Goal: Task Accomplishment & Management: Use online tool/utility

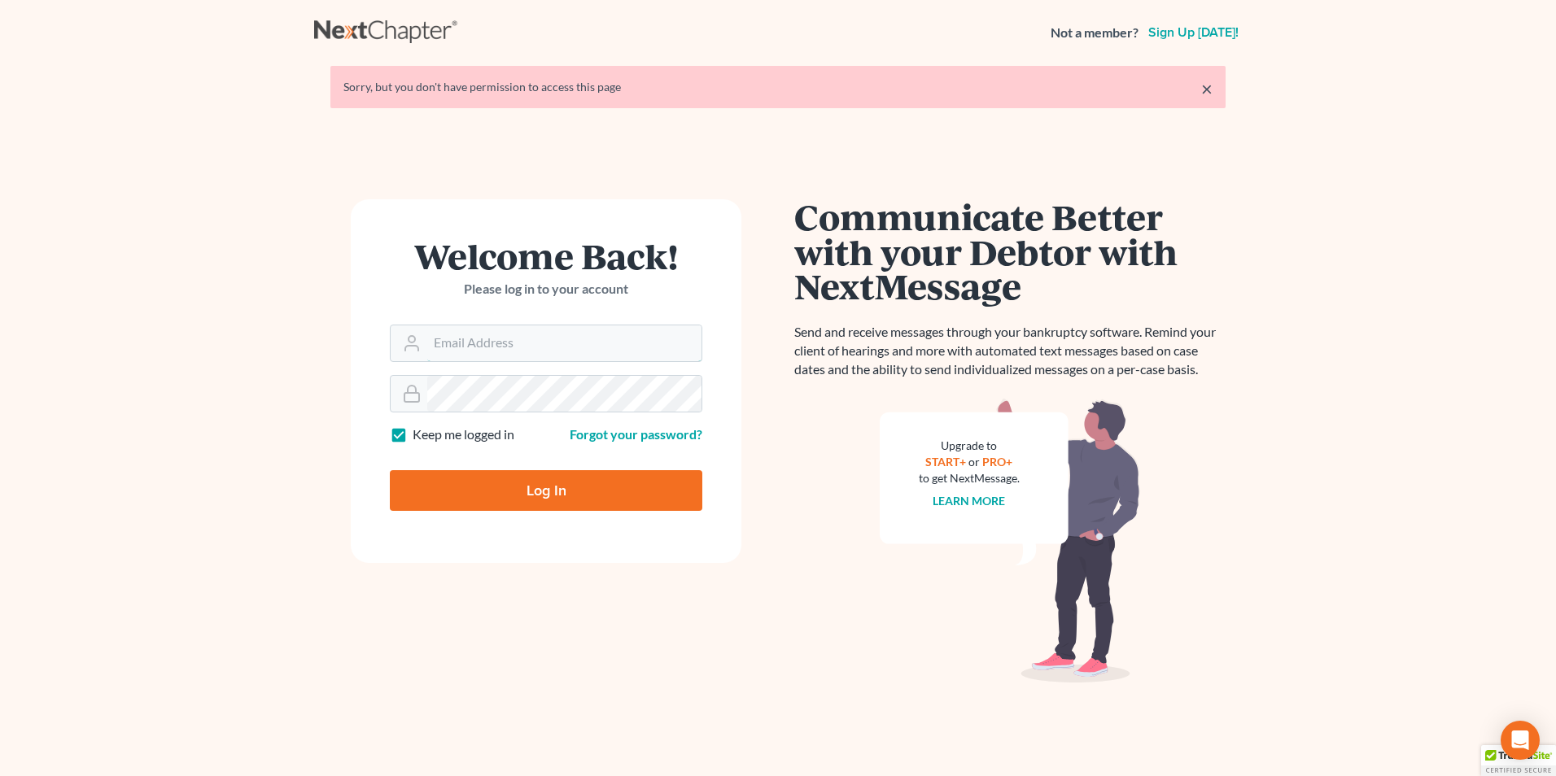
type input "[PERSON_NAME][EMAIL_ADDRESS][DOMAIN_NAME]"
click at [548, 482] on input "Log In" at bounding box center [546, 490] width 312 height 41
type input "Thinking..."
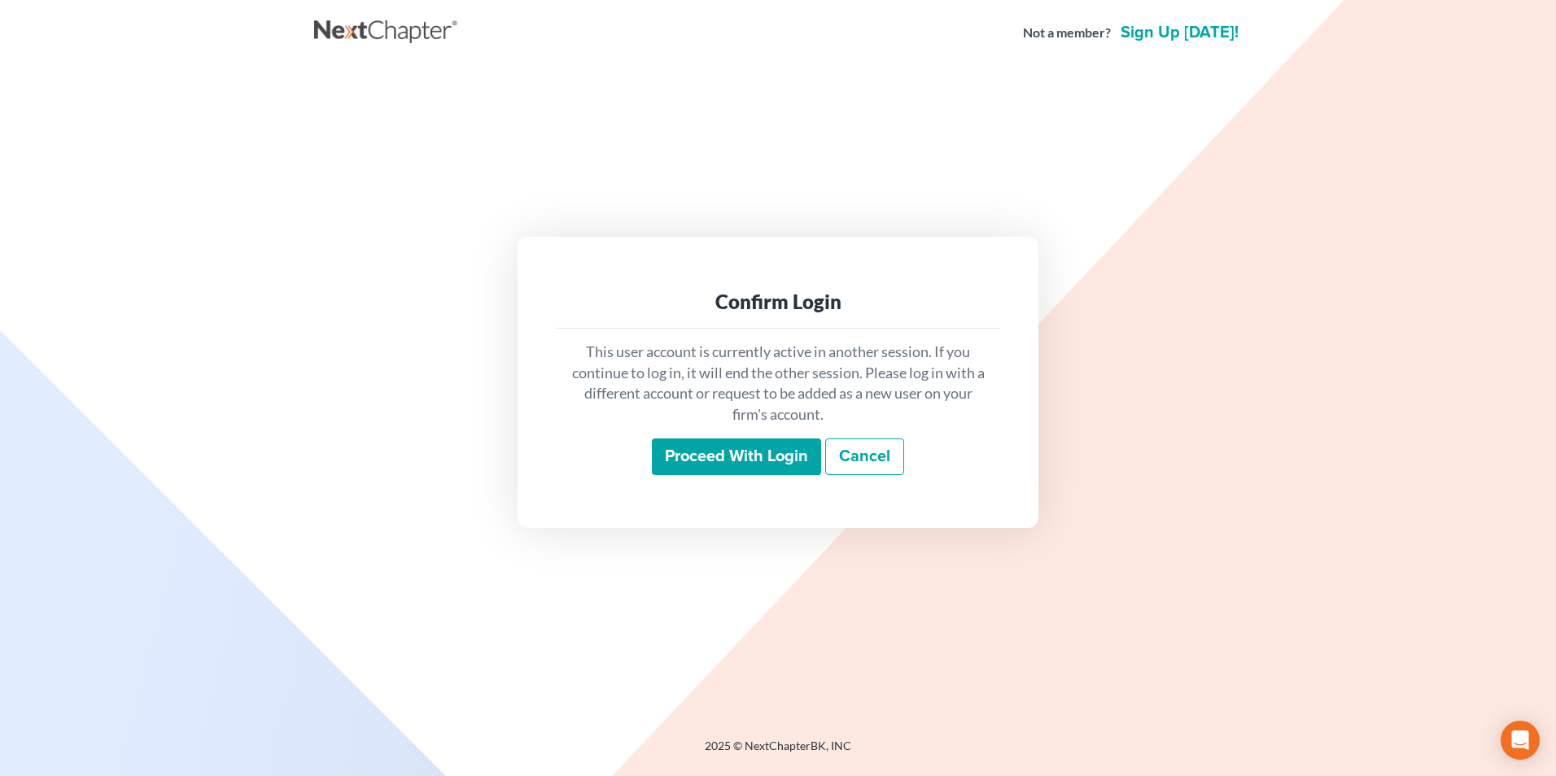
click at [758, 444] on input "Proceed with login" at bounding box center [736, 457] width 169 height 37
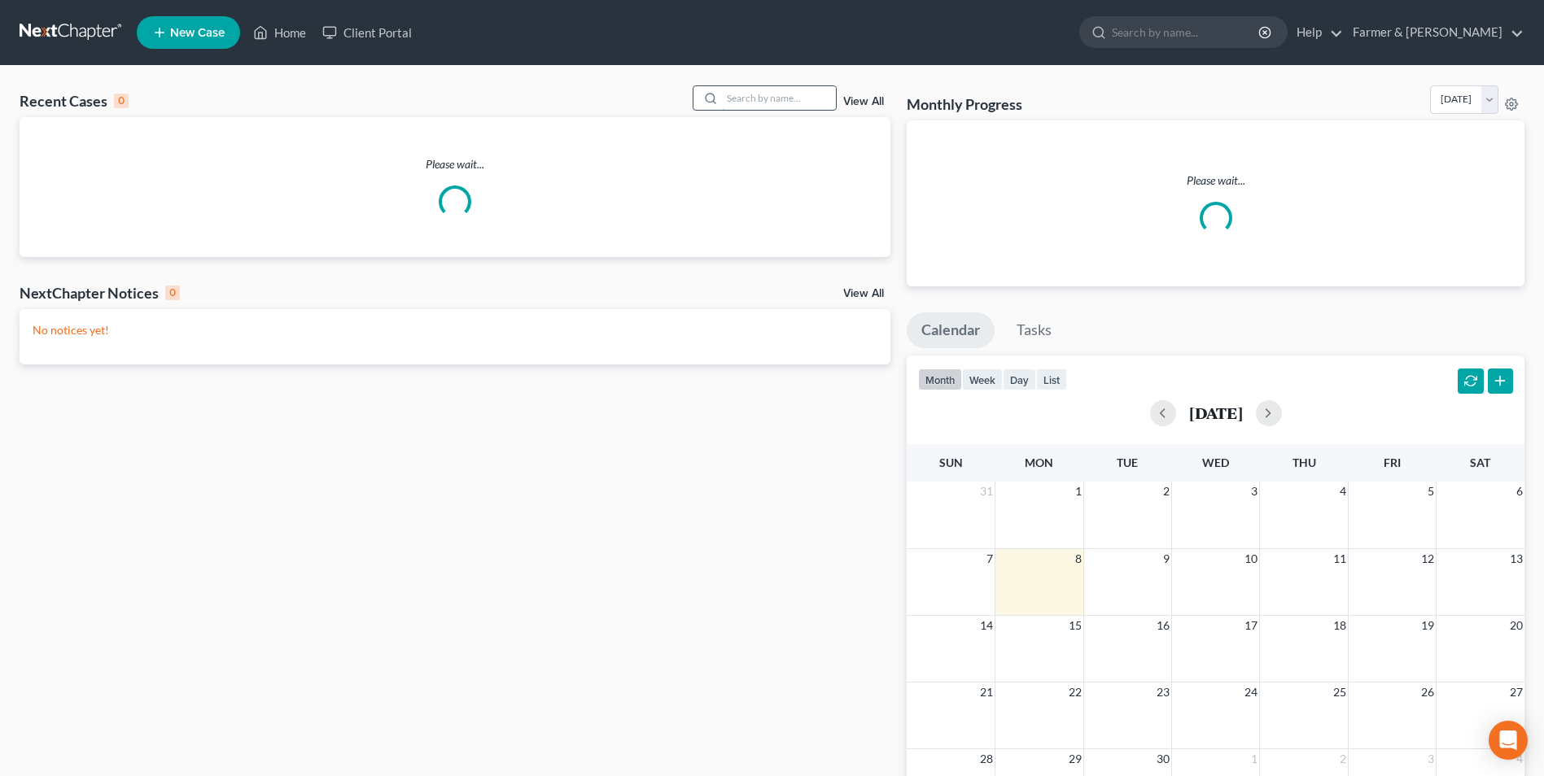
click at [757, 99] on input "search" at bounding box center [779, 98] width 114 height 24
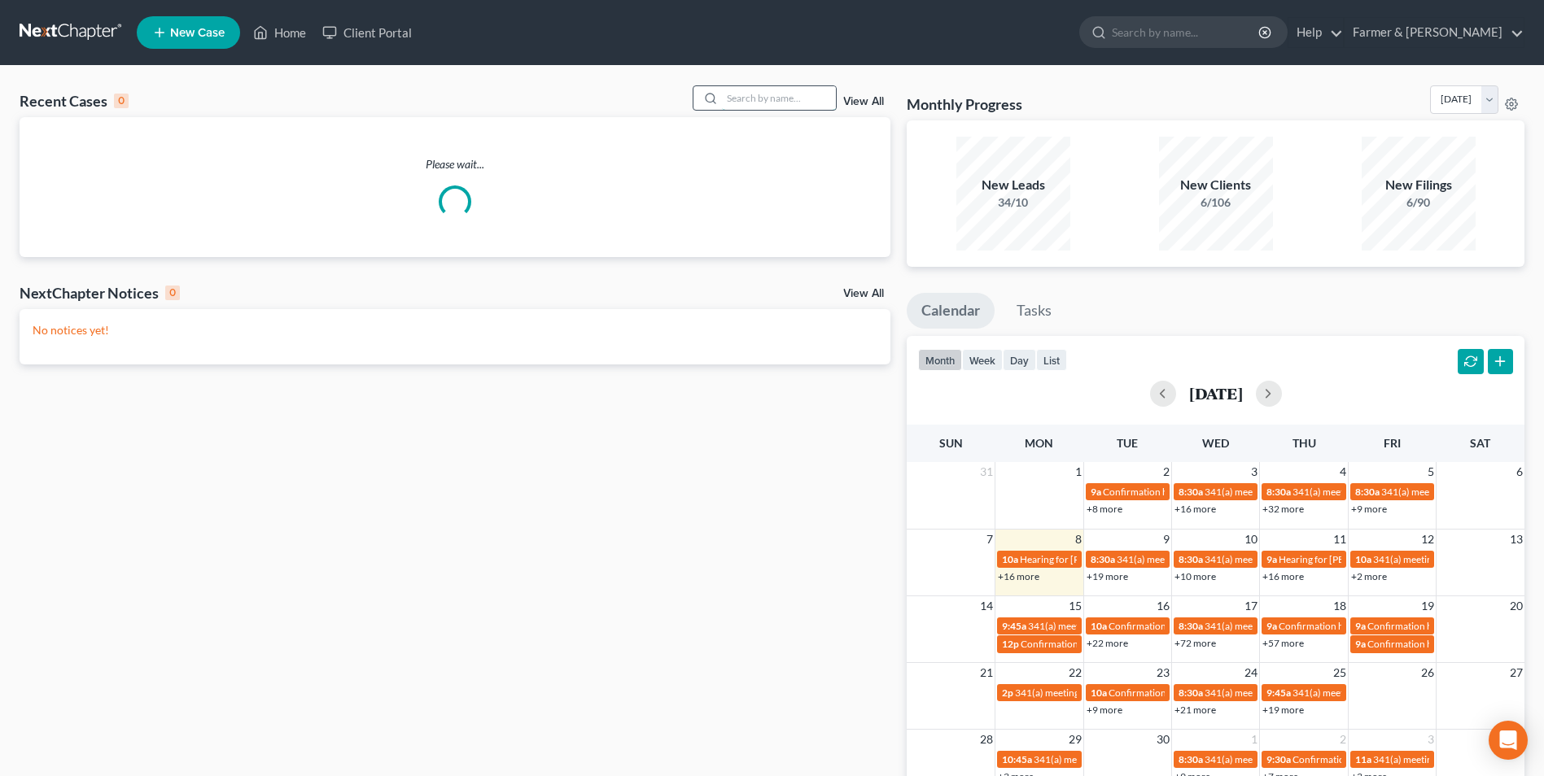
paste input "25-50240"
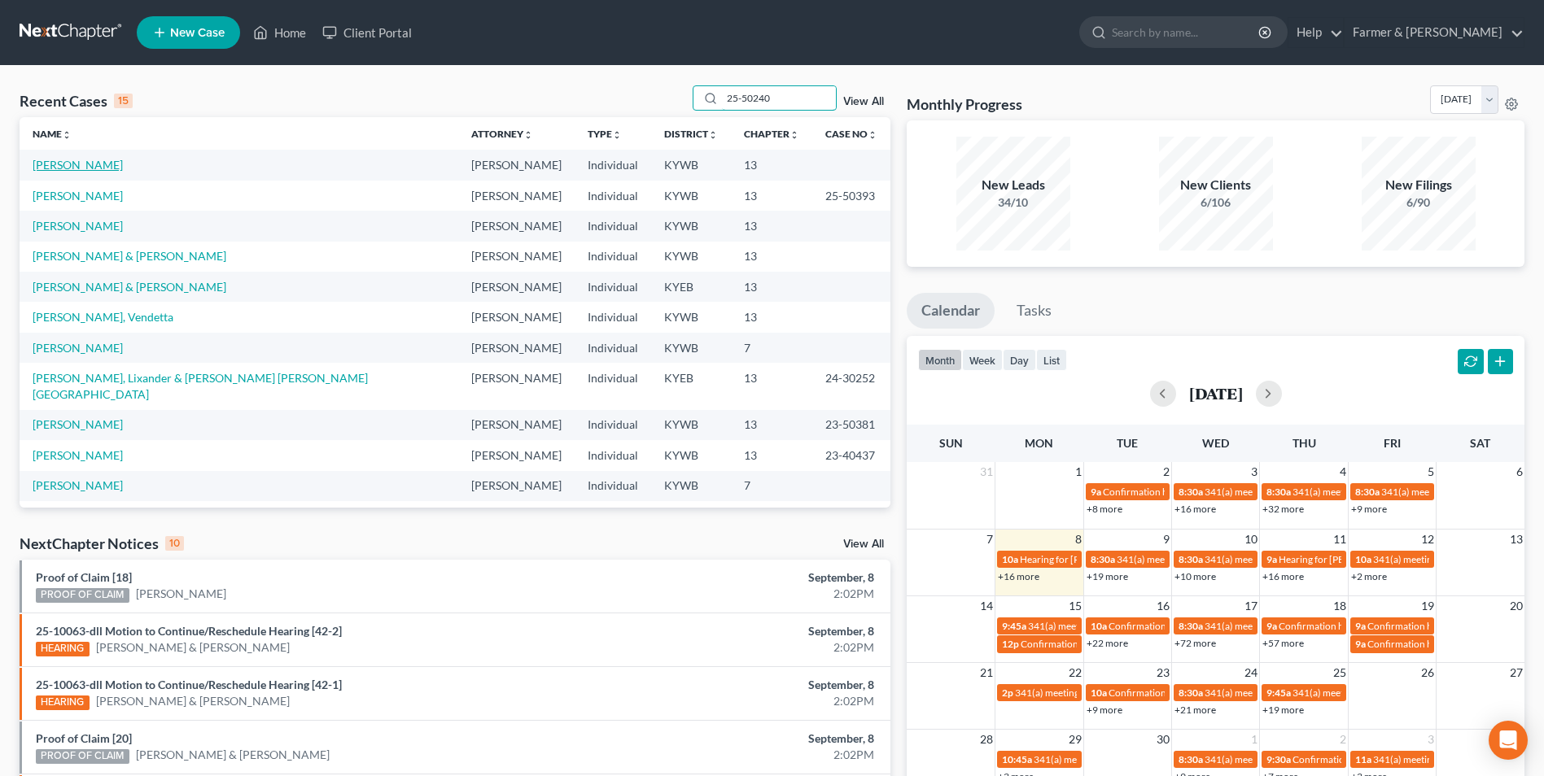
type input "25-50240"
click at [90, 166] on link "Pumphrey, Yolanda" at bounding box center [78, 165] width 90 height 14
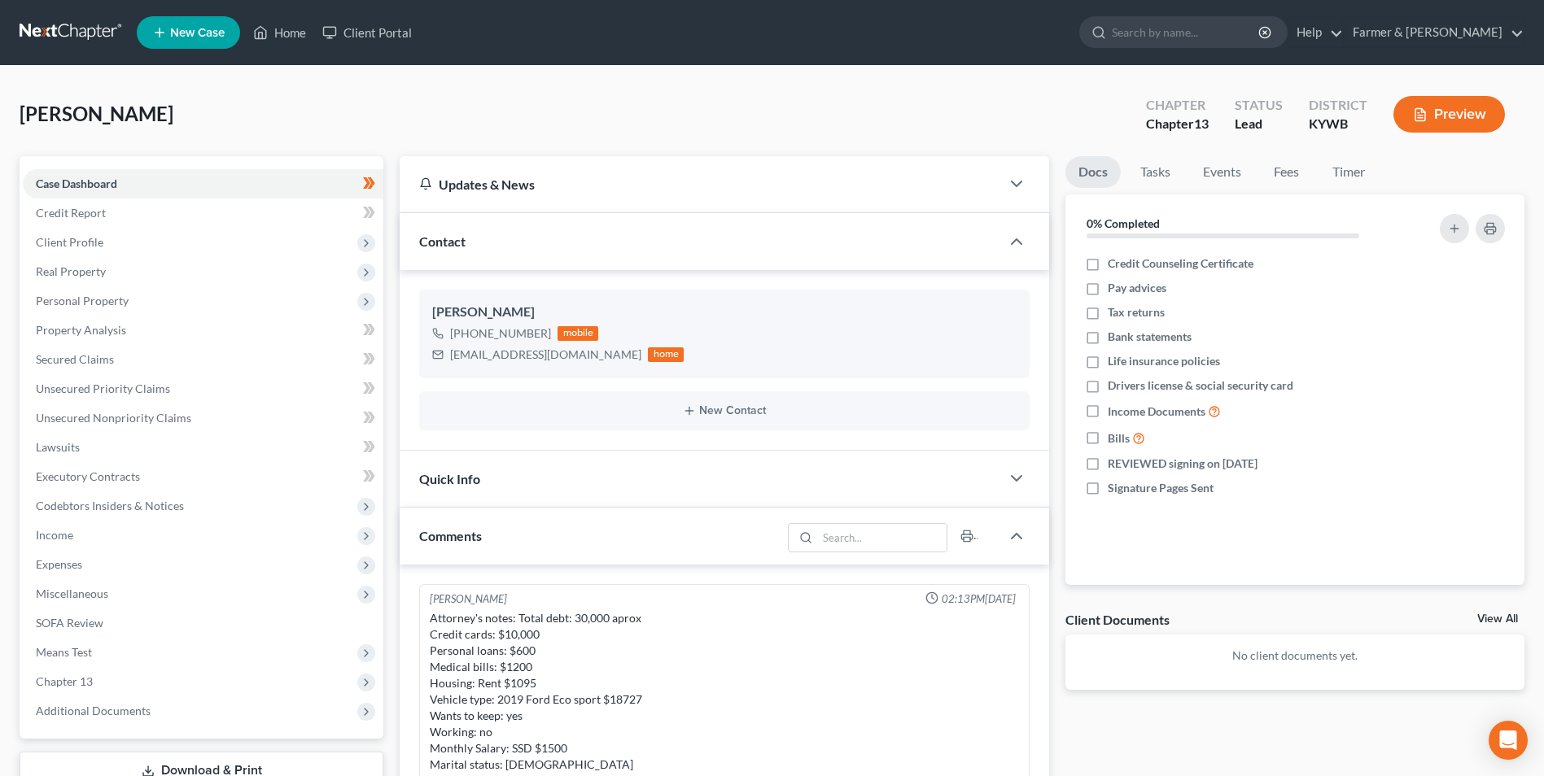
scroll to position [53, 0]
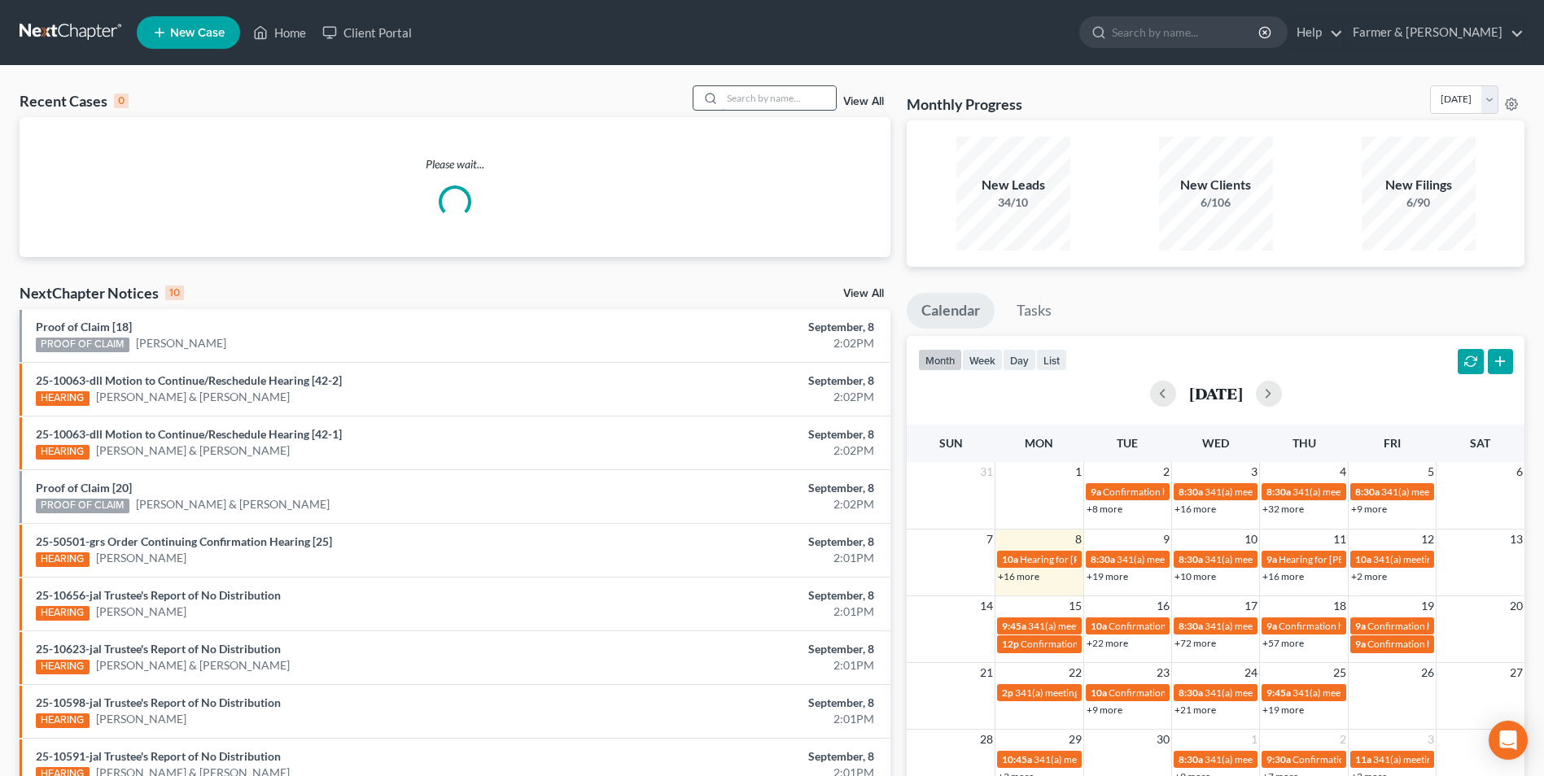
click at [772, 102] on input "search" at bounding box center [779, 98] width 114 height 24
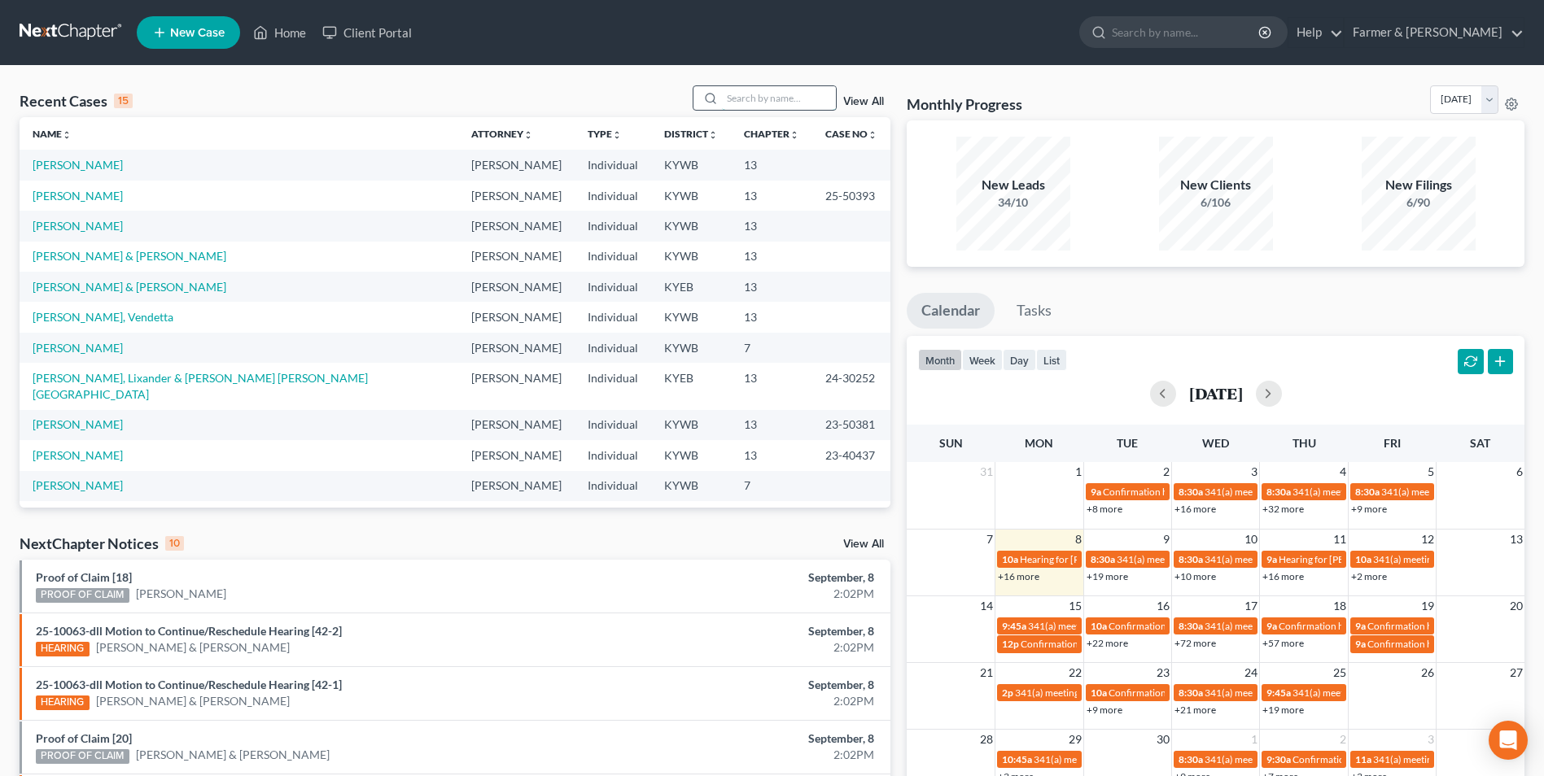
click at [798, 103] on input "search" at bounding box center [779, 98] width 114 height 24
paste input "25-50240"
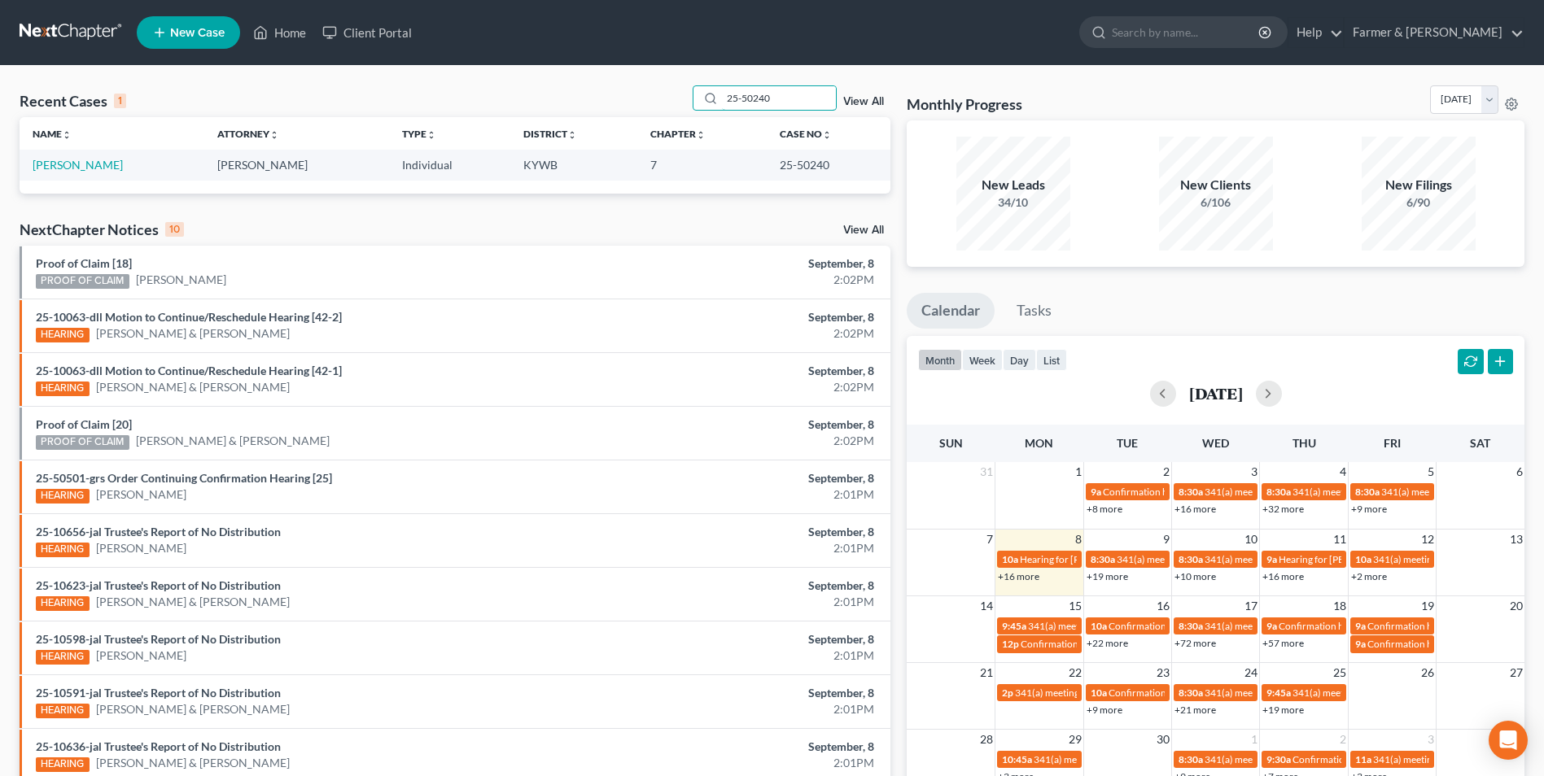
type input "25-50240"
click at [94, 165] on link "Langdon, Andrew" at bounding box center [78, 165] width 90 height 14
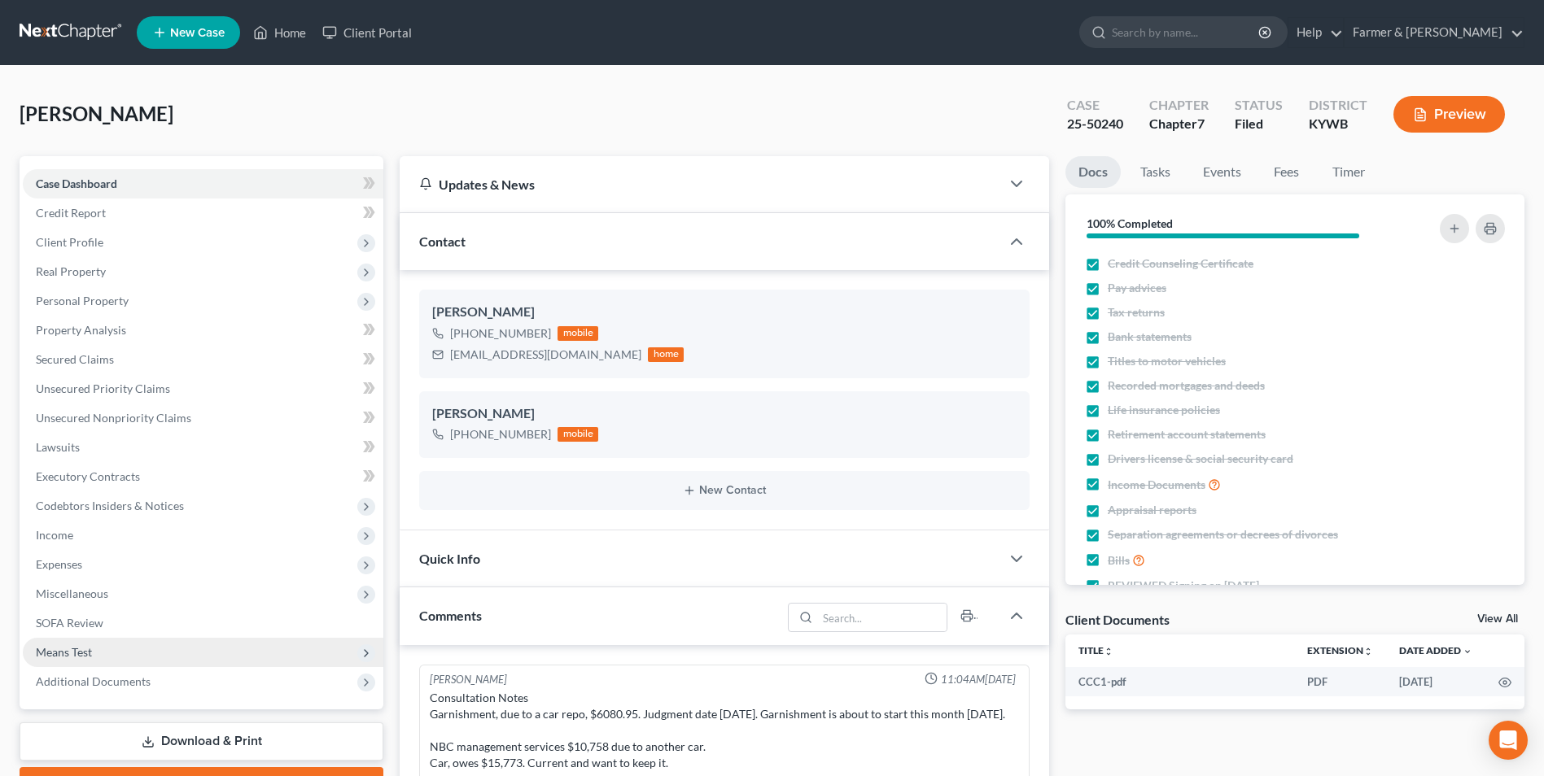
scroll to position [4, 0]
click at [190, 681] on span "Additional Documents" at bounding box center [203, 681] width 360 height 29
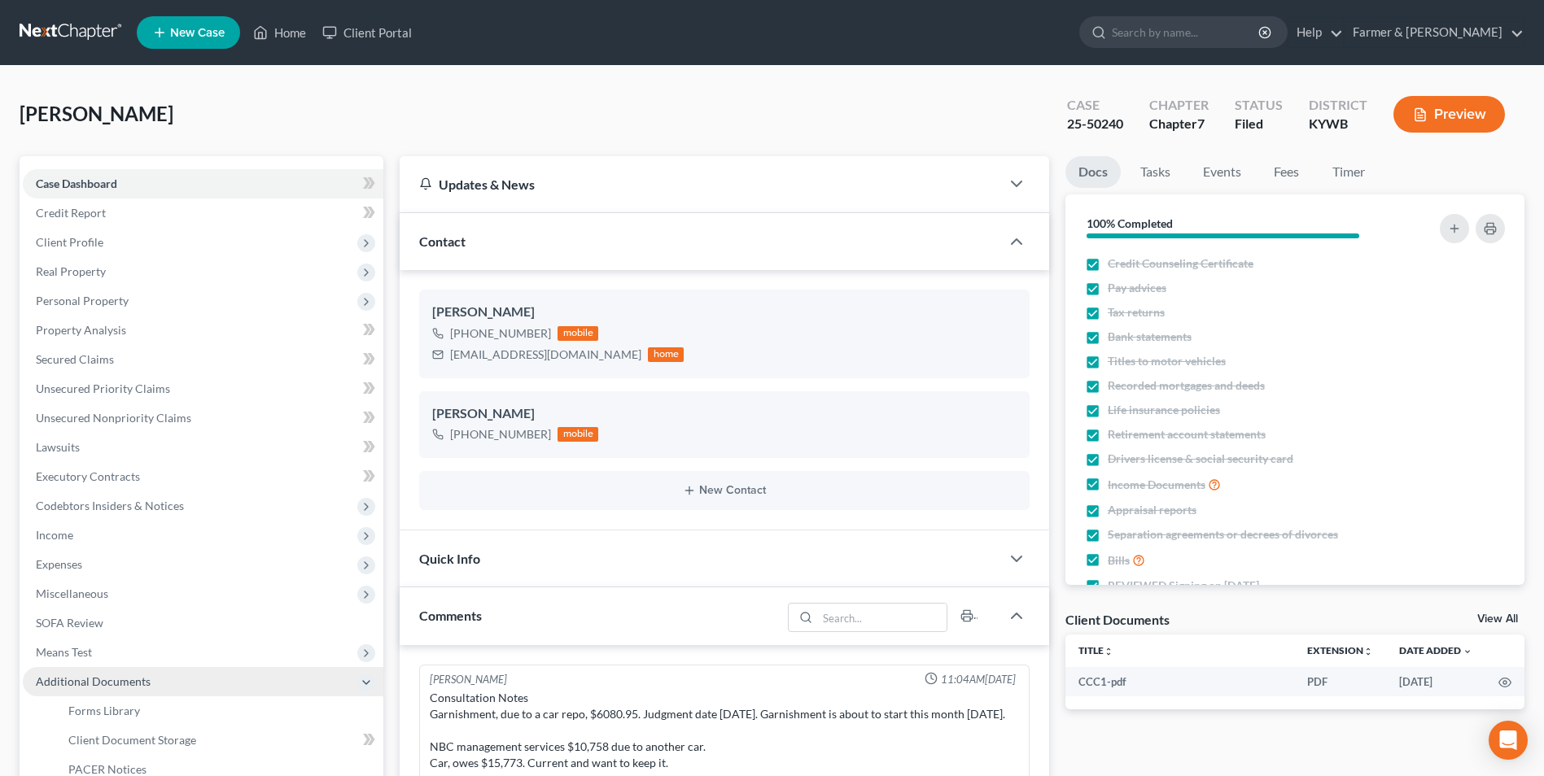
scroll to position [163, 0]
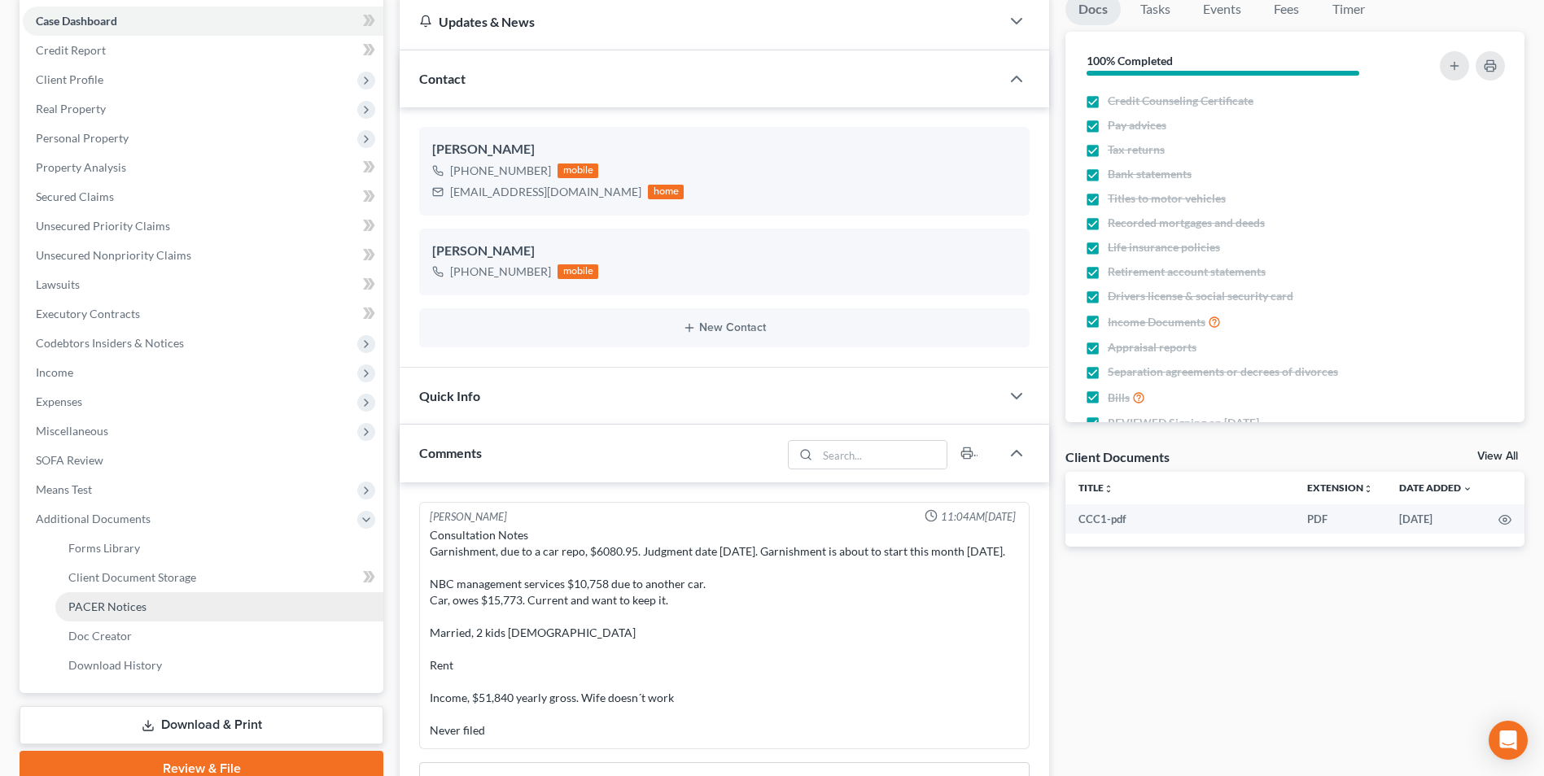
click at [189, 608] on link "PACER Notices" at bounding box center [219, 606] width 328 height 29
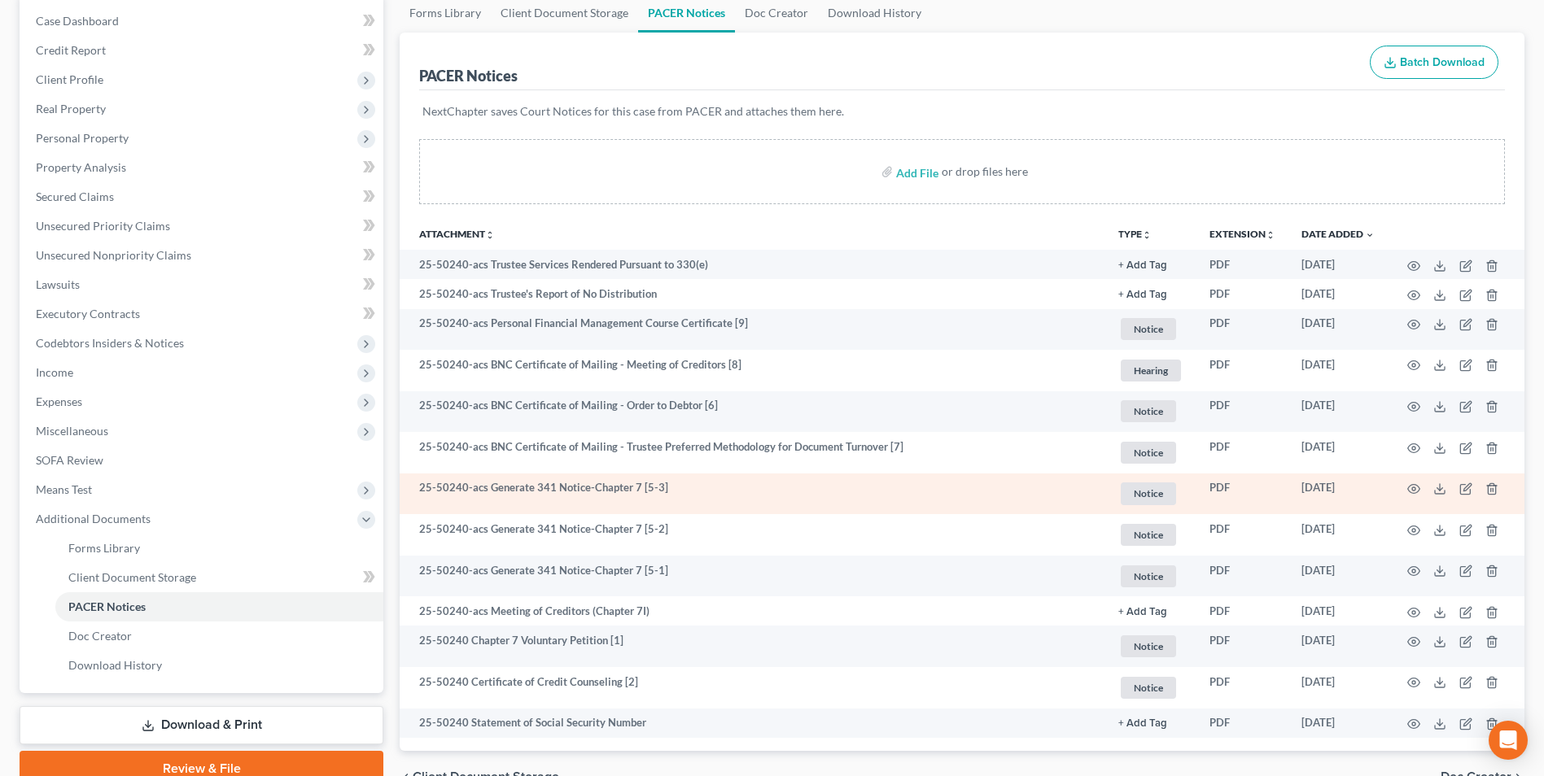
scroll to position [81, 0]
